Goal: Task Accomplishment & Management: Manage account settings

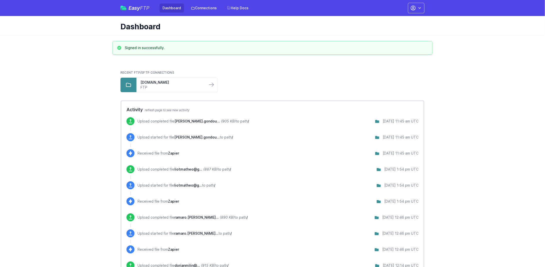
click at [133, 9] on span "Easy FTP" at bounding box center [139, 8] width 21 height 5
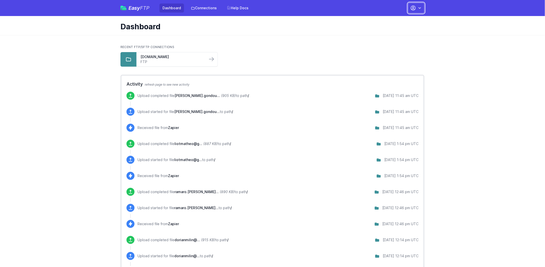
click at [412, 4] on button "button" at bounding box center [416, 8] width 17 height 11
click at [405, 31] on link "Your Profile" at bounding box center [401, 29] width 48 height 9
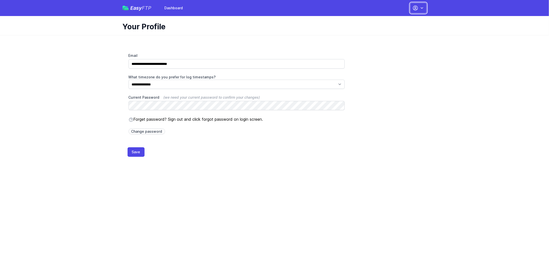
click at [420, 9] on icon "button" at bounding box center [421, 8] width 5 height 5
click at [394, 21] on link "Dashboard" at bounding box center [403, 20] width 48 height 9
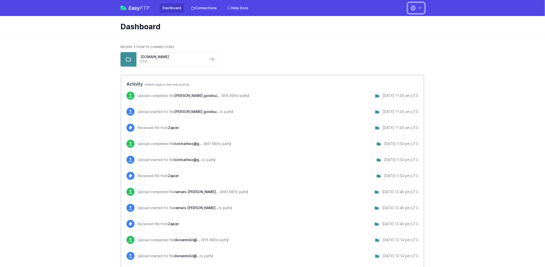
click at [413, 9] on icon "button" at bounding box center [413, 8] width 5 height 5
click at [392, 20] on link "Account Settings" at bounding box center [401, 20] width 48 height 9
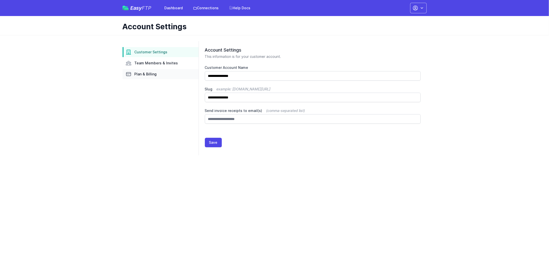
click at [154, 74] on span "Plan & Billing" at bounding box center [146, 74] width 22 height 5
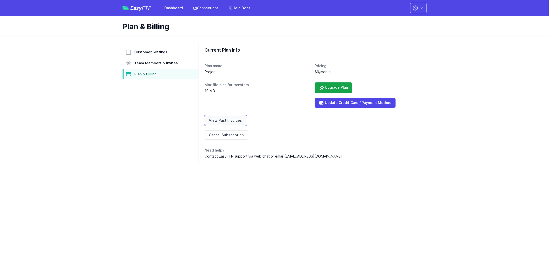
click at [230, 119] on link "View Past Invoices" at bounding box center [226, 121] width 42 height 10
